Goal: Task Accomplishment & Management: Use online tool/utility

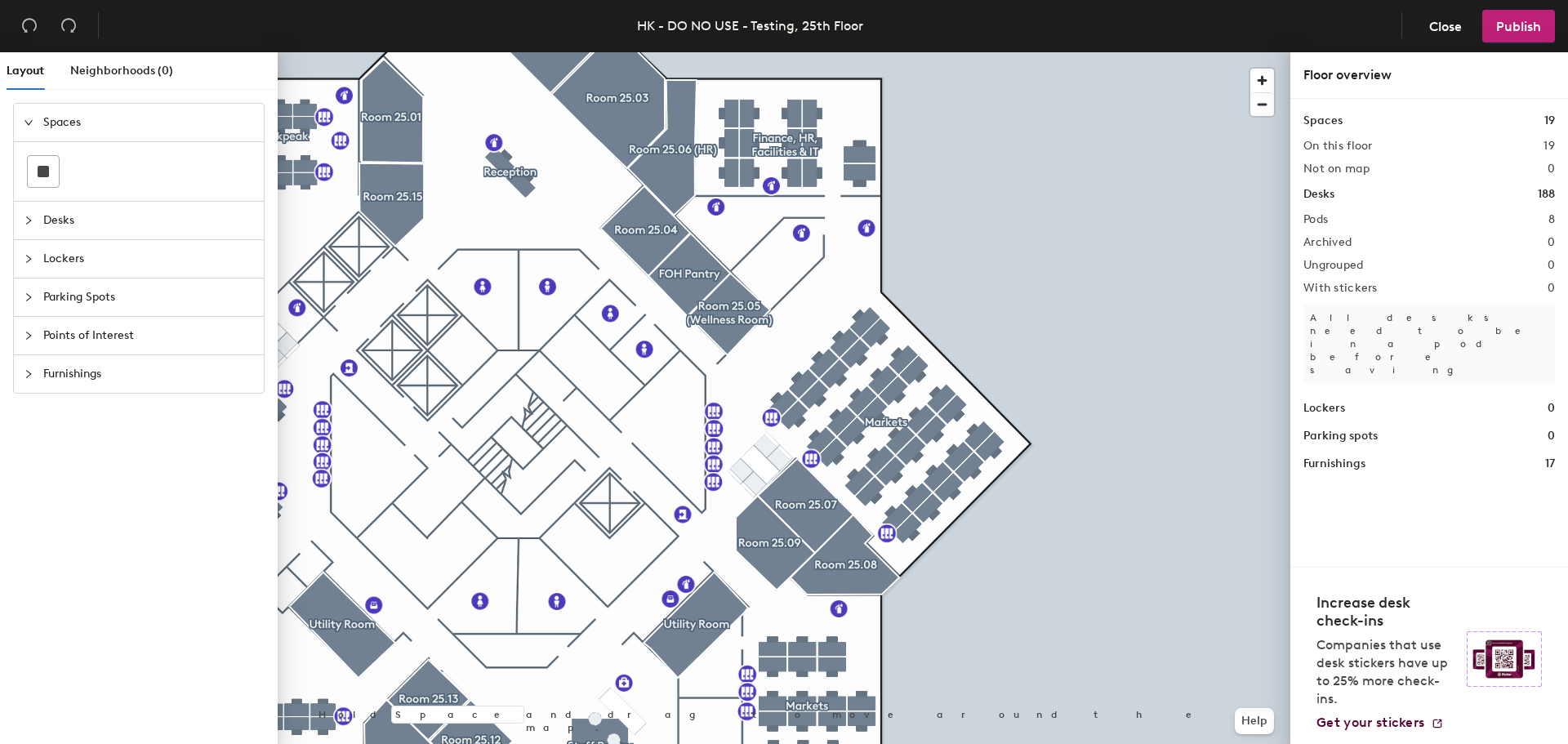
click at [1291, 511] on div "Layout Neighborhoods (0) Spaces Desks Lockers Parking Spots Points of Interest …" at bounding box center [784, 400] width 1568 height 698
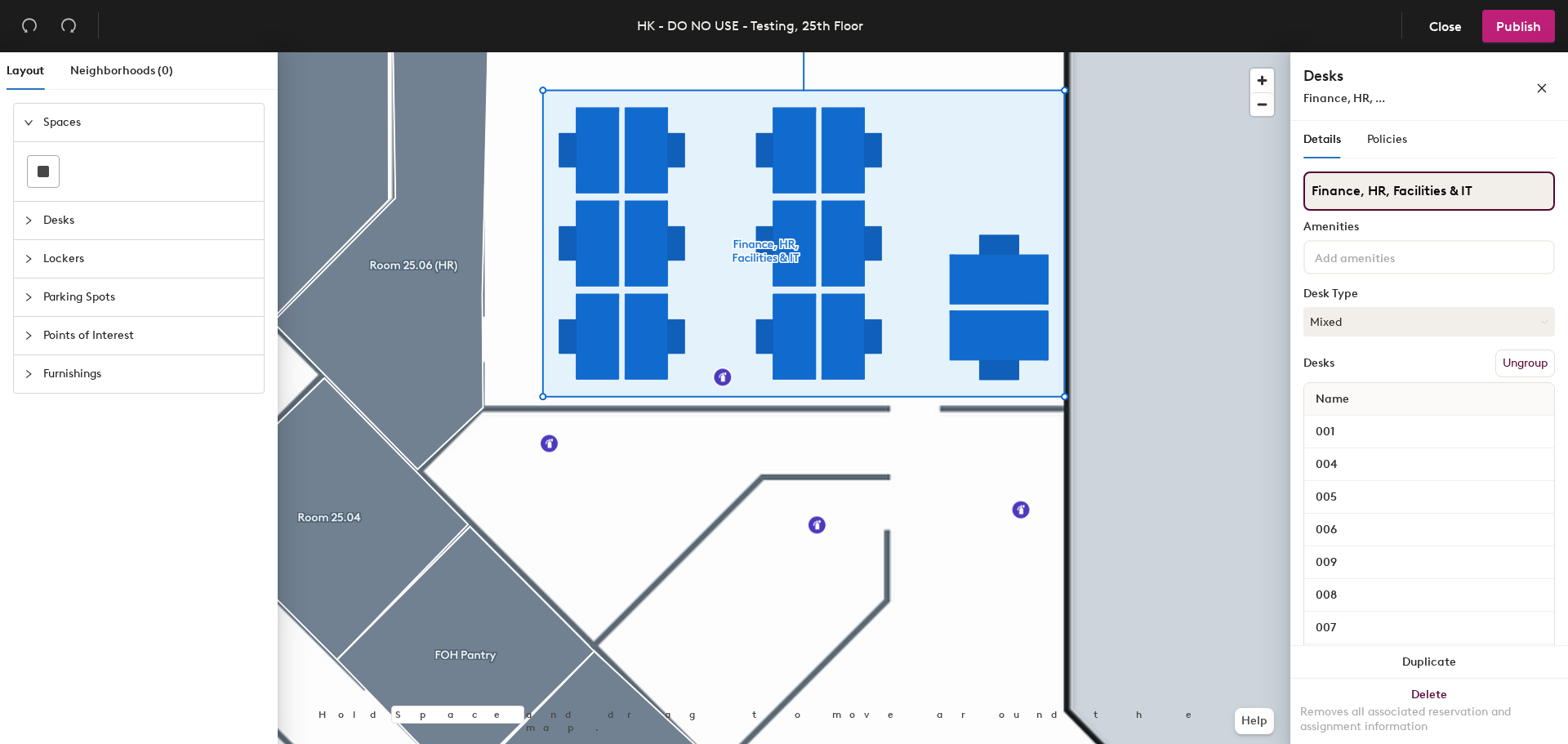
click at [1511, 189] on input "Finance, HR, Facilities & IT" at bounding box center [1429, 191] width 252 height 39
type input "Finance, HR, Facilities & IT (Zone B)"
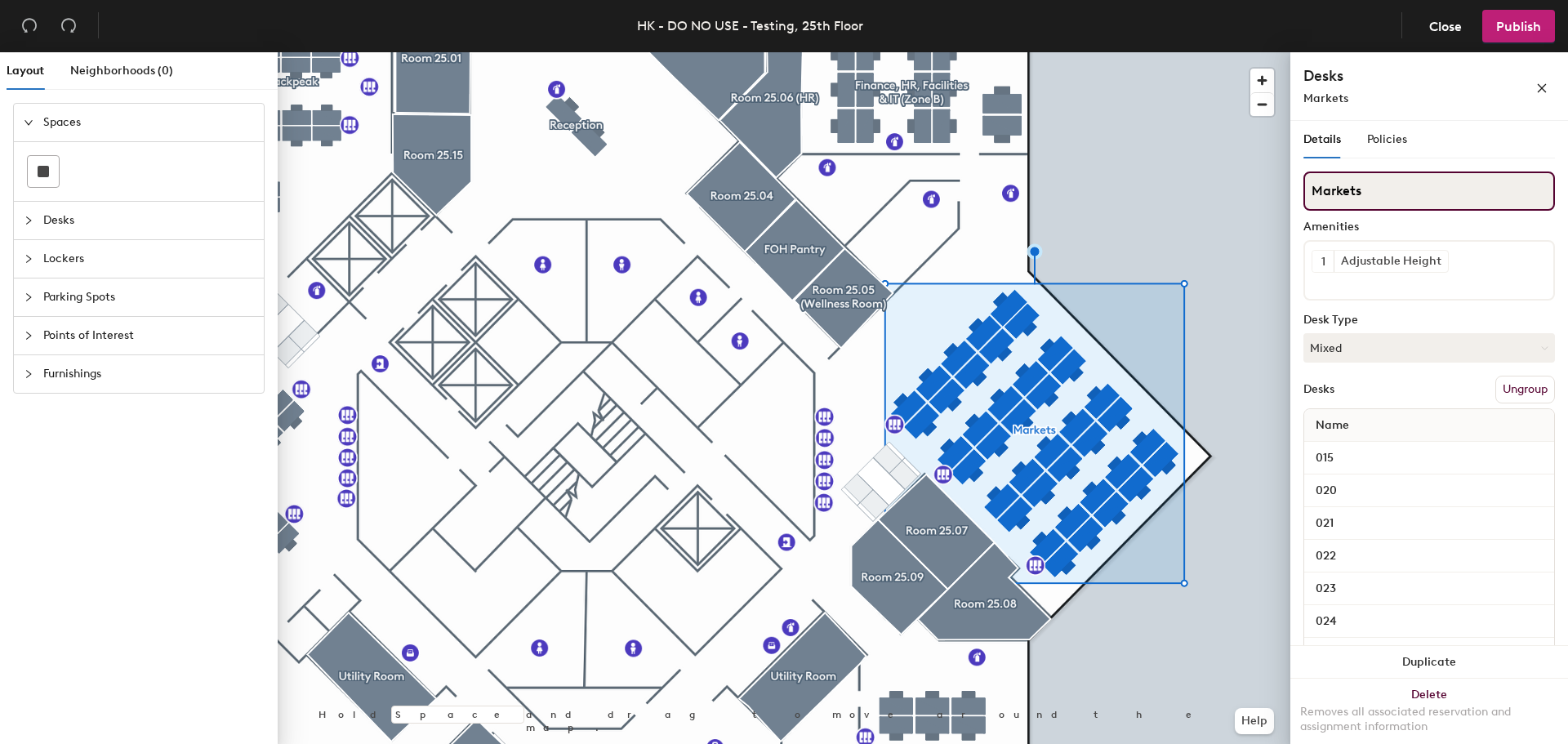
click at [1406, 197] on input "Markets" at bounding box center [1429, 191] width 252 height 39
type input "Markets (Zone C)"
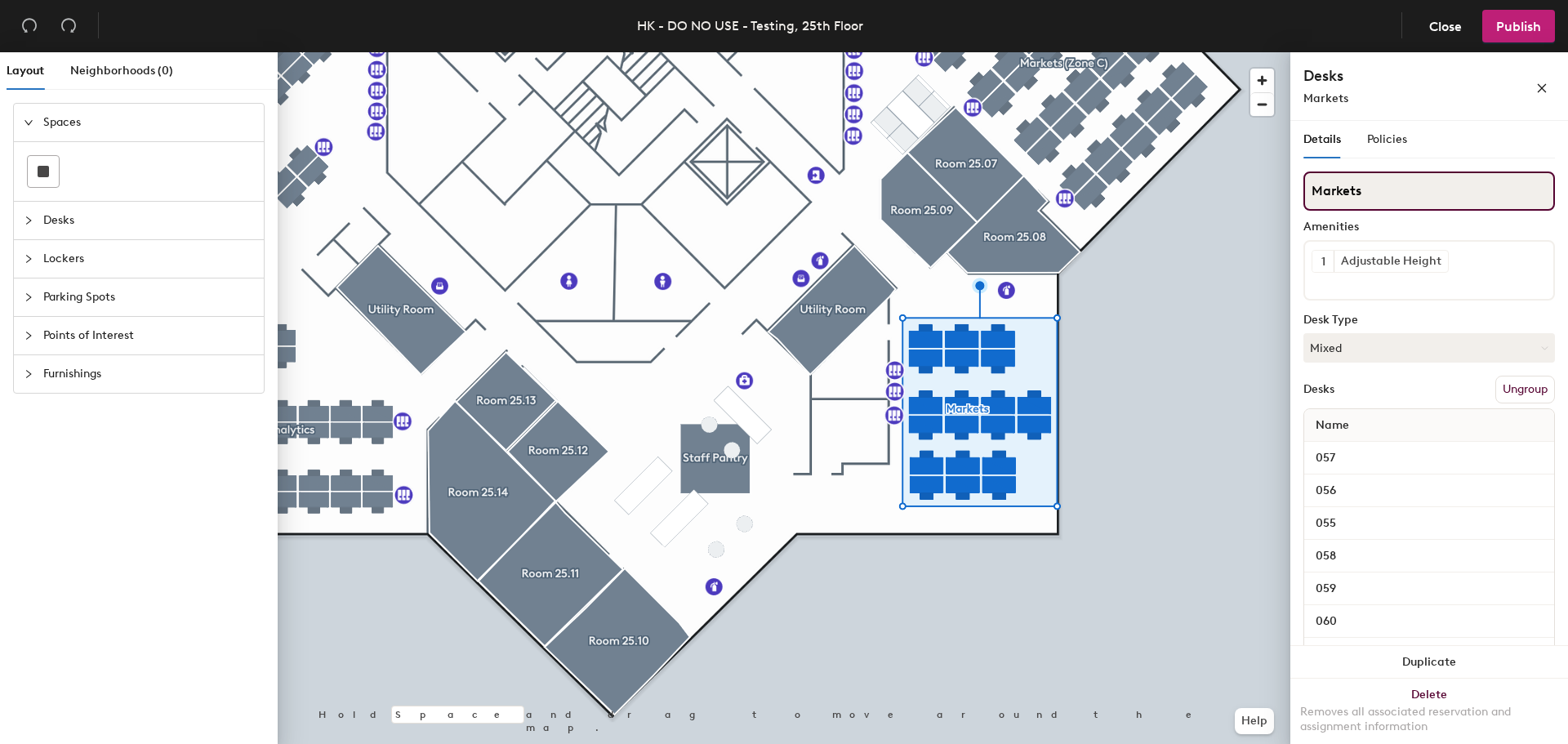
click at [1393, 191] on input "Markets" at bounding box center [1429, 191] width 252 height 39
type input "Markets (Zone D)"
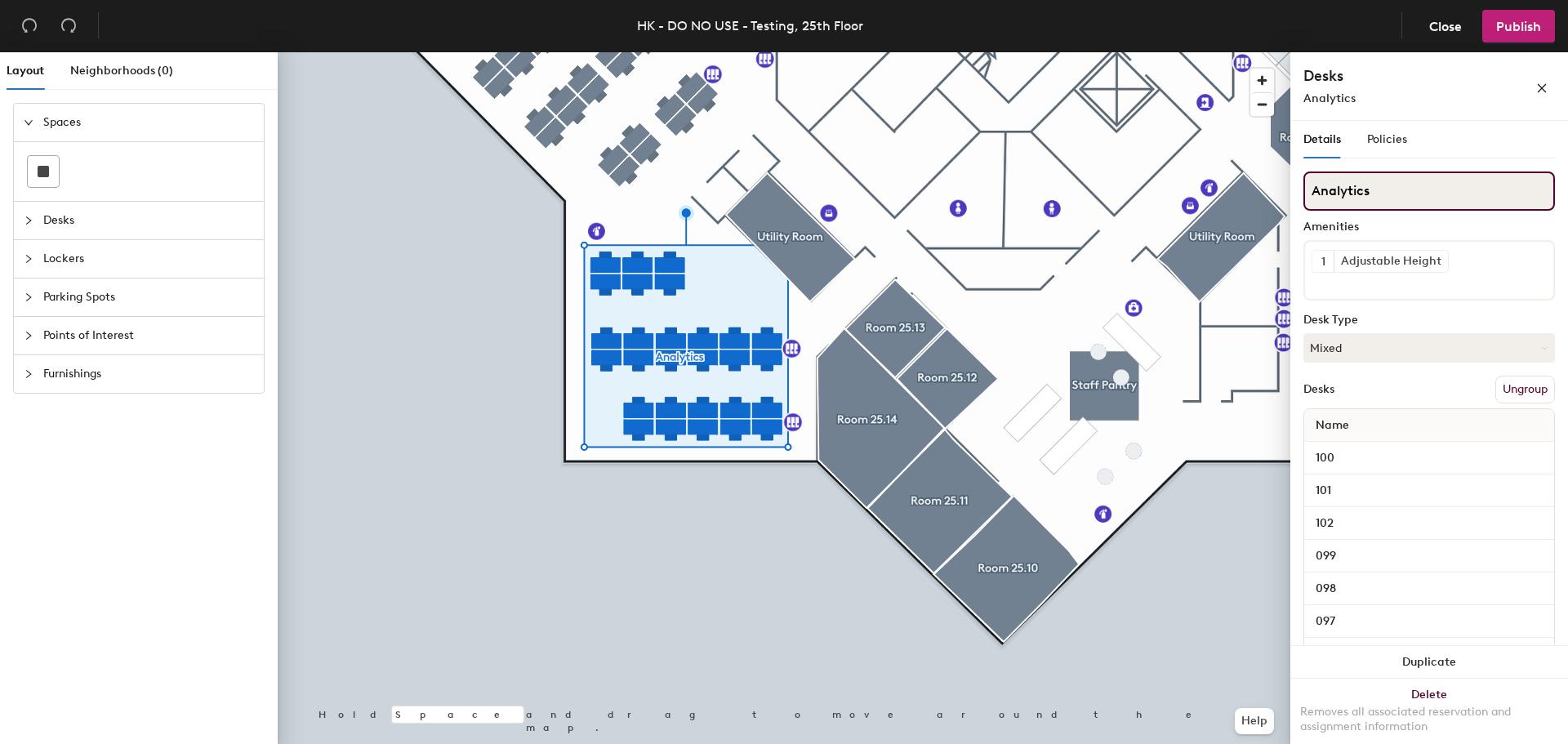
click at [1403, 191] on input "Analytics" at bounding box center [1429, 191] width 252 height 39
type input "Analytics (Zone F)"
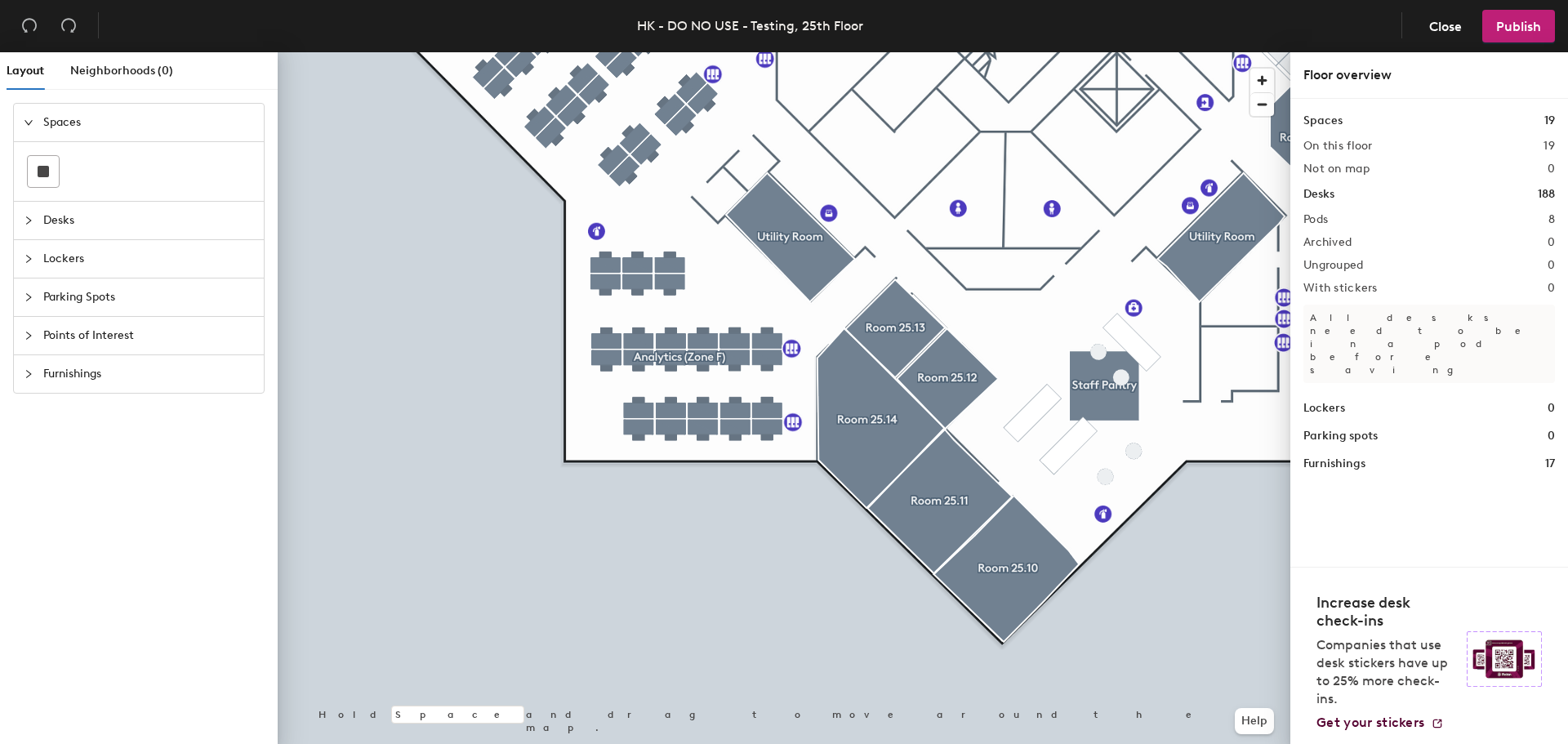
click at [687, 743] on html "Skip navigation Schedule Office People Analytics Visits Services Manage HK - DO…" at bounding box center [784, 372] width 1568 height 744
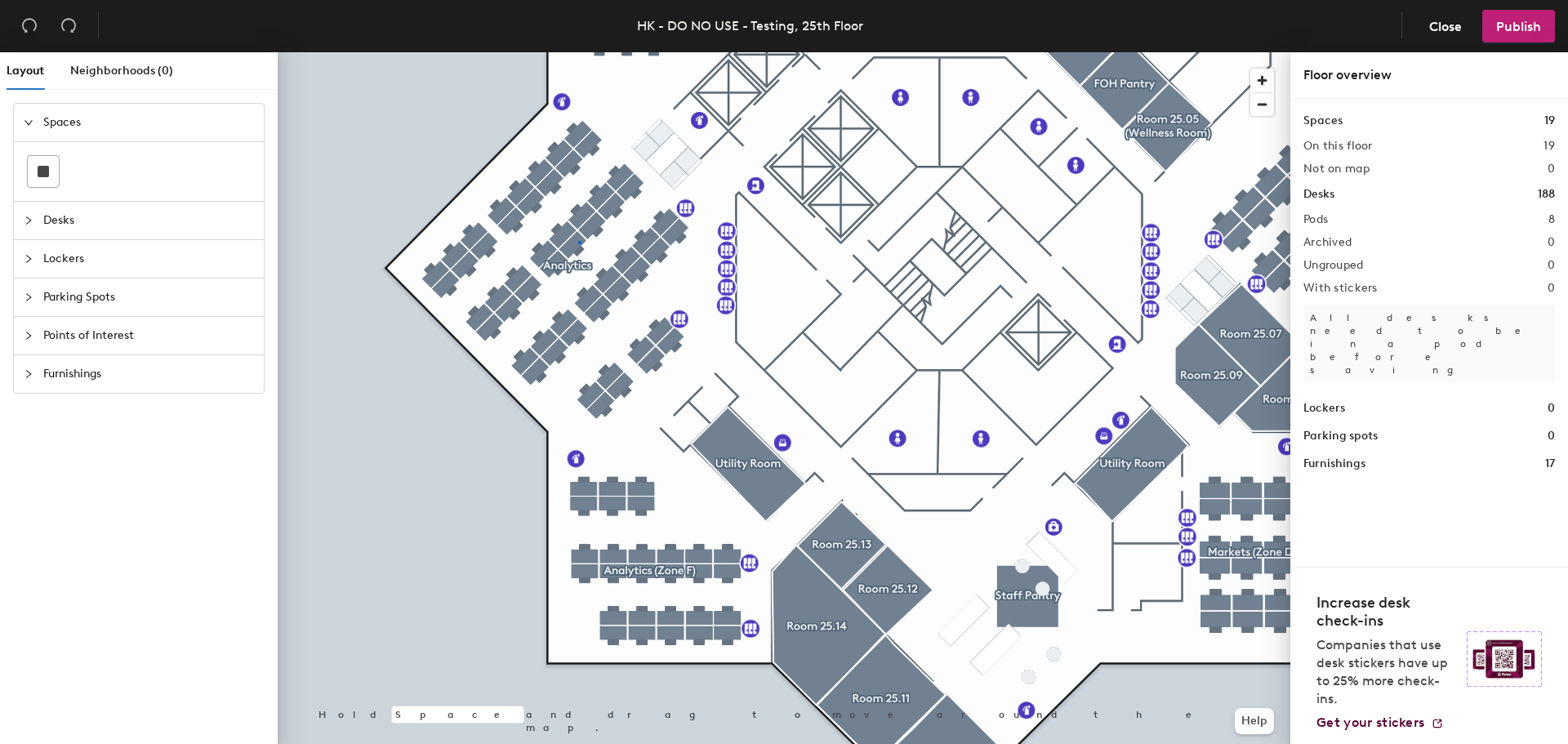
click at [578, 52] on div at bounding box center [784, 52] width 1012 height 0
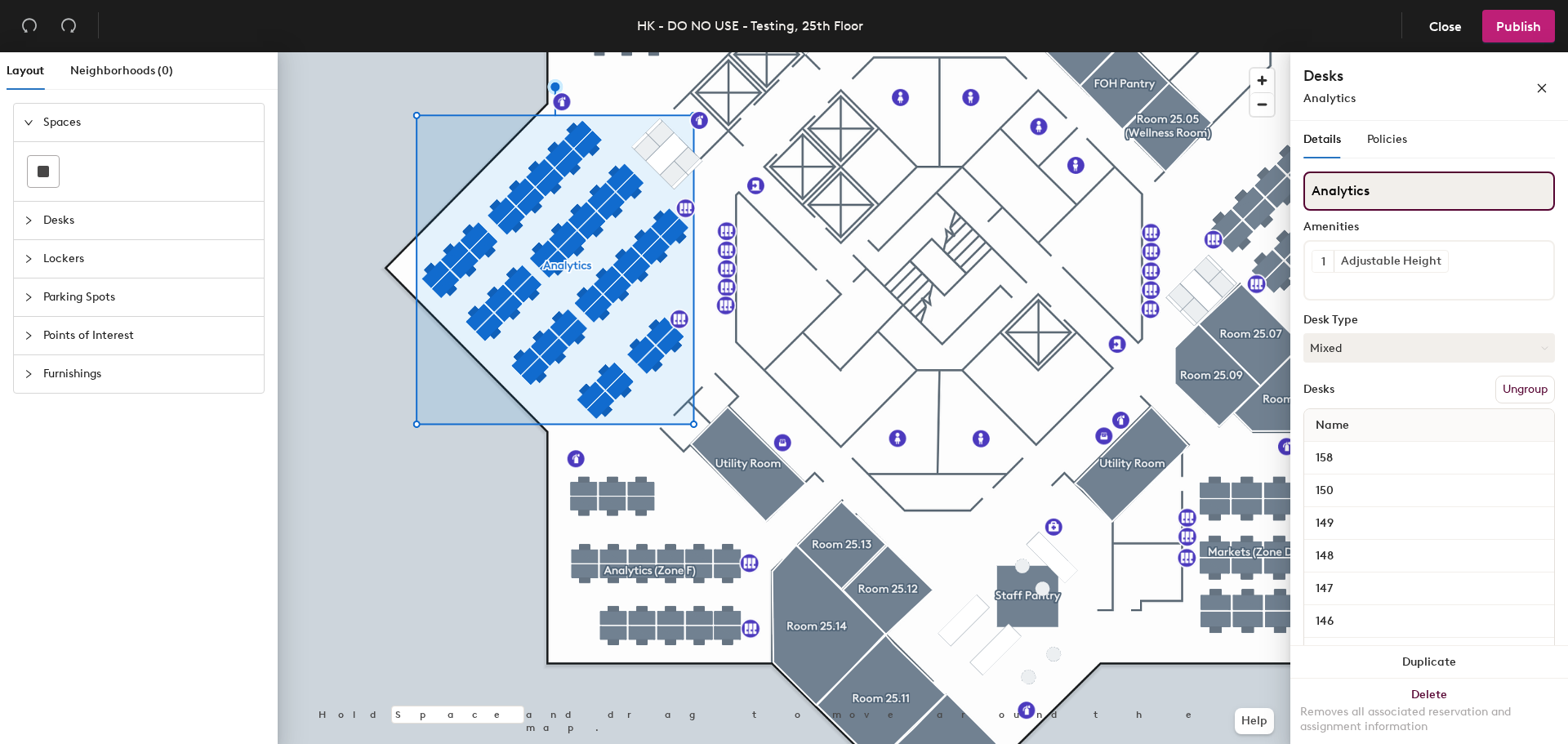
click at [1397, 190] on input "Analytics" at bounding box center [1429, 191] width 252 height 39
type input "Analytics (Zone G)"
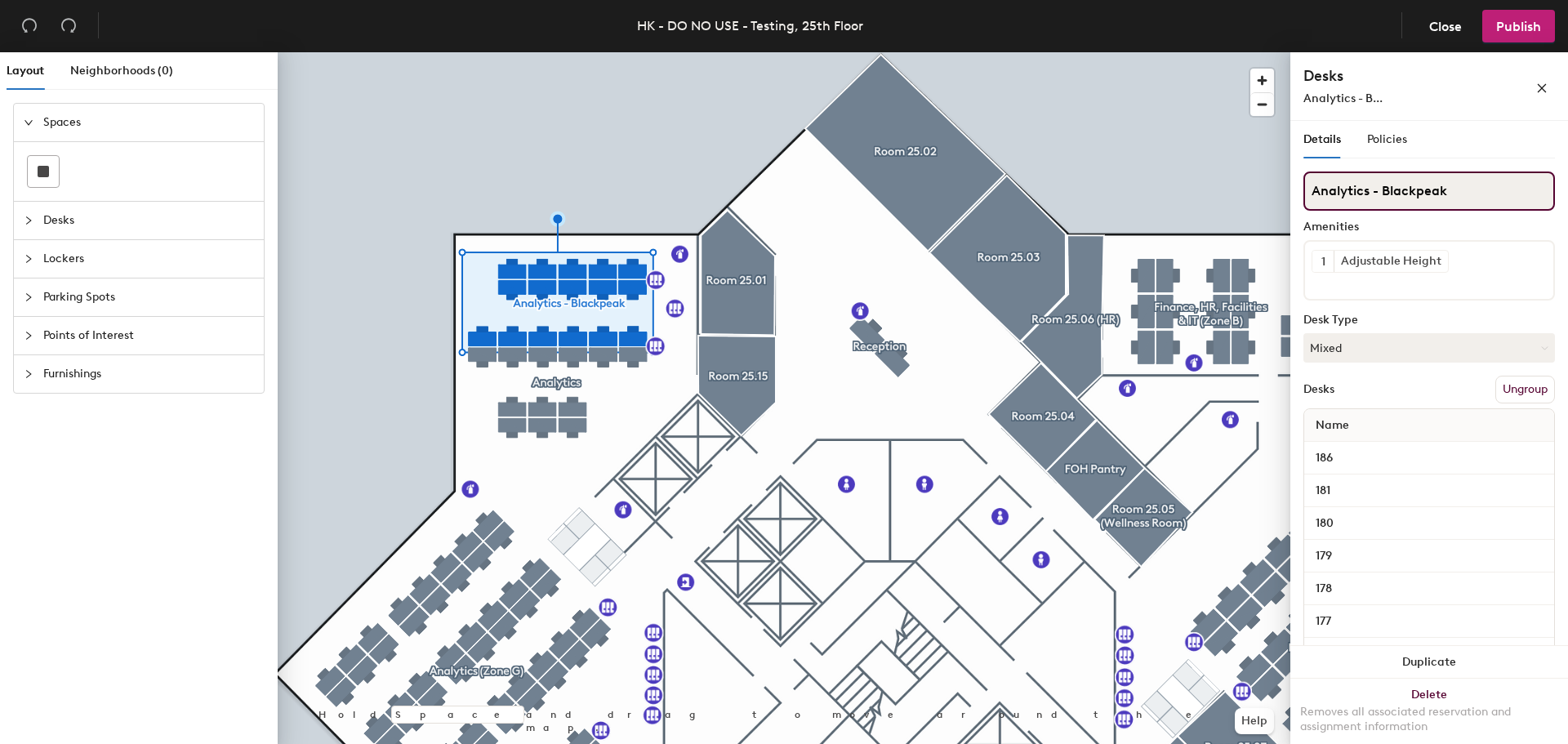
click at [1467, 191] on input "Analytics - Blackpeak" at bounding box center [1429, 191] width 252 height 39
type input "Analytics - Blackpeak (Zone H)"
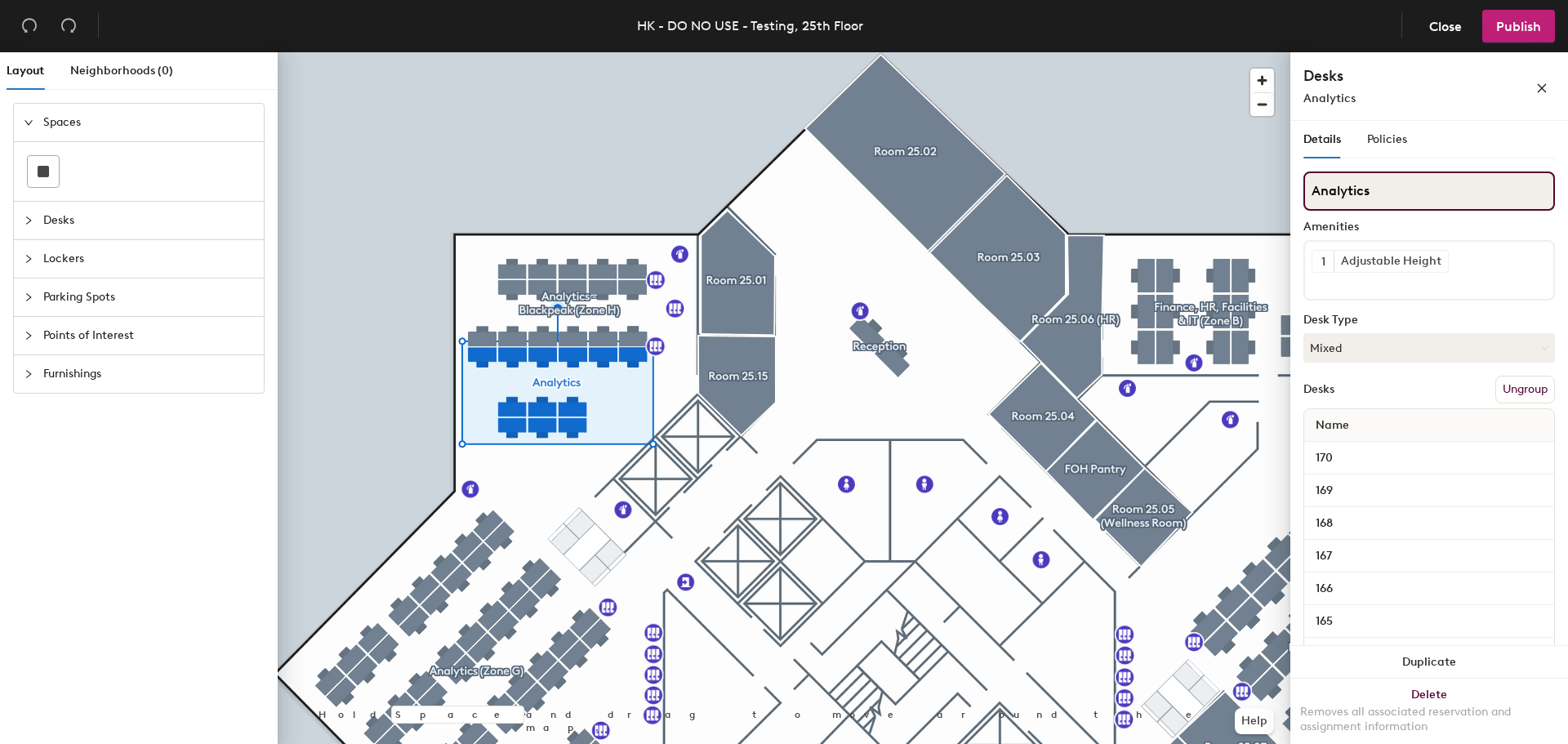
click at [1407, 192] on input "Analytics" at bounding box center [1429, 191] width 252 height 39
type input "Analytics (Zone H)"
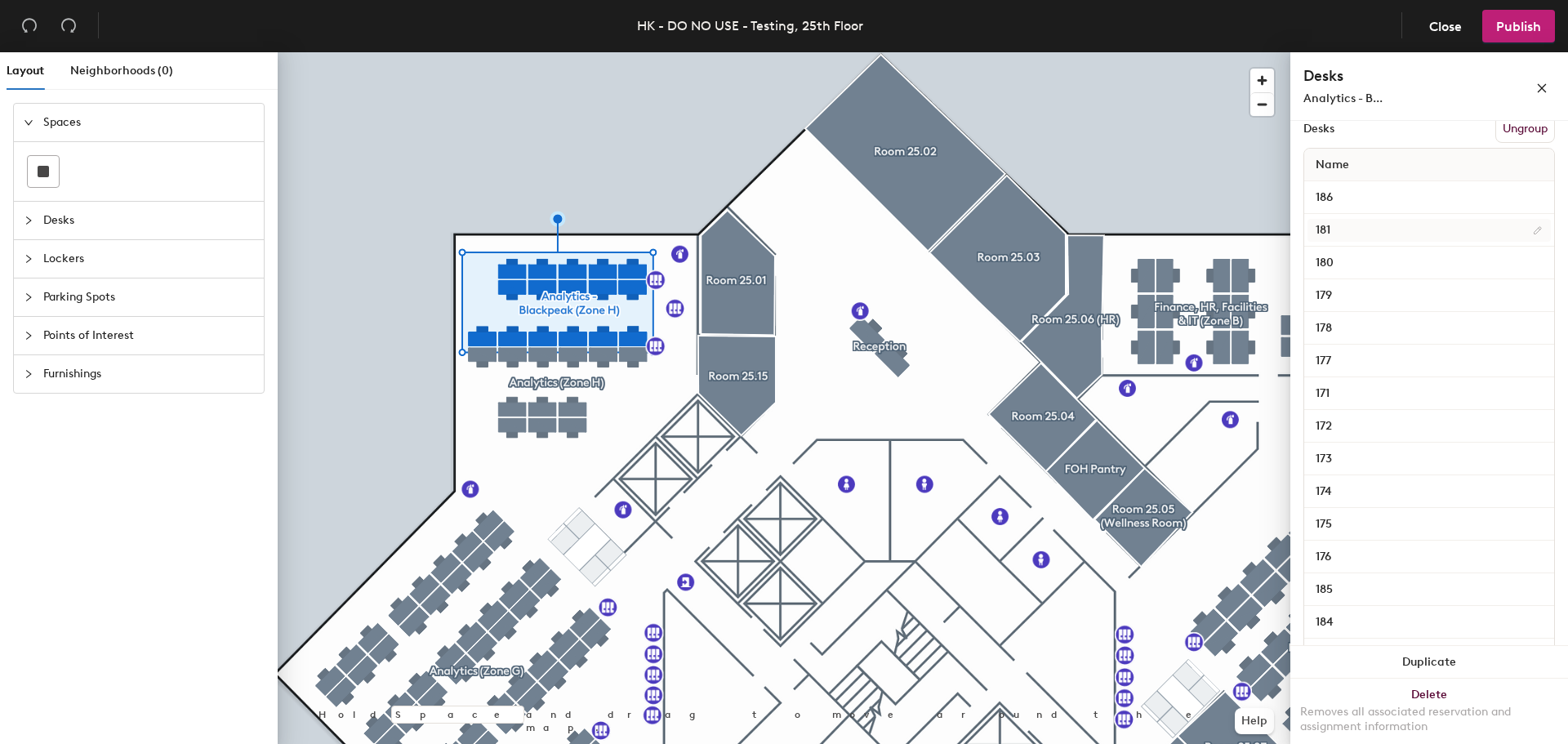
scroll to position [179, 0]
